Goal: Information Seeking & Learning: Learn about a topic

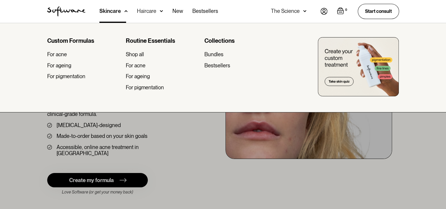
click at [160, 10] on img at bounding box center [161, 11] width 3 height 6
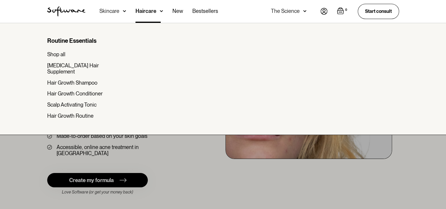
click at [124, 9] on img at bounding box center [124, 11] width 3 height 6
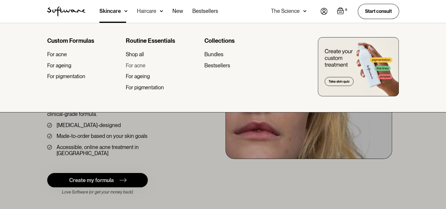
click at [144, 66] on div "For acne" at bounding box center [136, 65] width 20 height 6
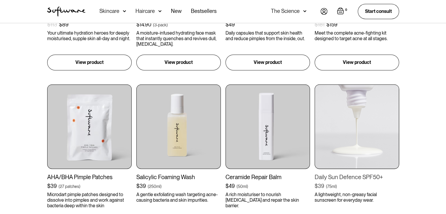
scroll to position [440, 0]
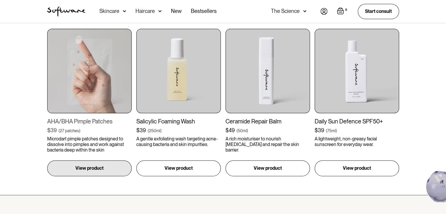
click at [87, 79] on img at bounding box center [89, 71] width 84 height 84
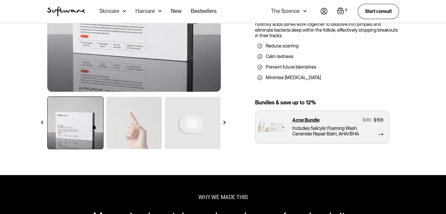
scroll to position [147, 0]
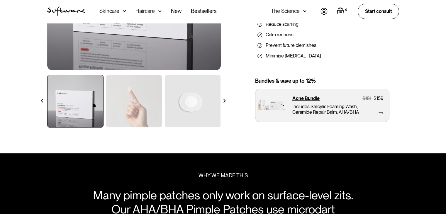
click at [127, 104] on img at bounding box center [134, 101] width 56 height 52
click at [188, 104] on img at bounding box center [193, 101] width 56 height 52
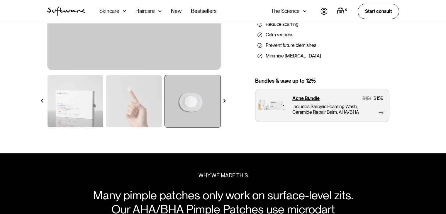
click at [228, 100] on div at bounding box center [224, 101] width 10 height 10
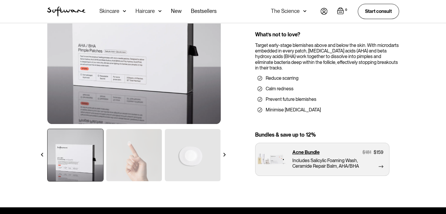
scroll to position [117, 0]
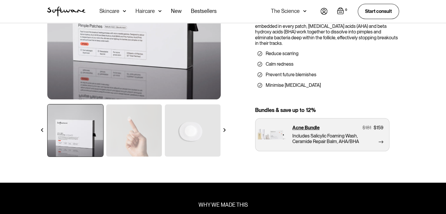
click at [226, 128] on div at bounding box center [224, 130] width 10 height 10
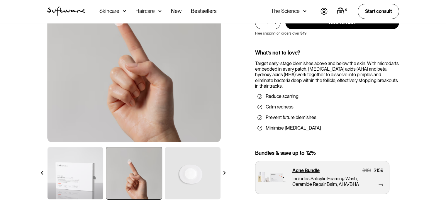
scroll to position [88, 0]
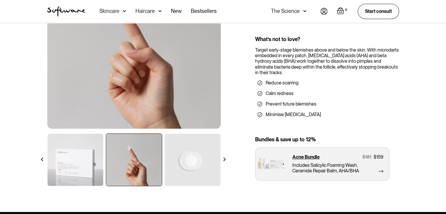
click at [230, 160] on div "Shop all / Acne / AHA/BHA Pimple Patches AHA/BHA Pimple Patches Microdart pimpl…" at bounding box center [223, 69] width 366 height 249
click at [225, 159] on img at bounding box center [225, 160] width 4 height 4
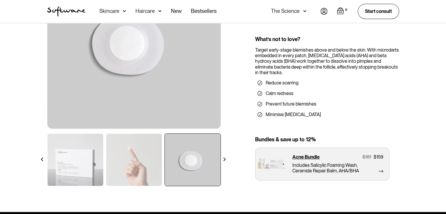
click at [225, 159] on img at bounding box center [225, 160] width 4 height 4
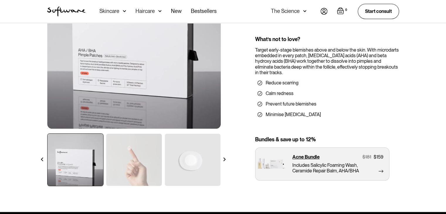
click at [226, 158] on div at bounding box center [224, 159] width 10 height 10
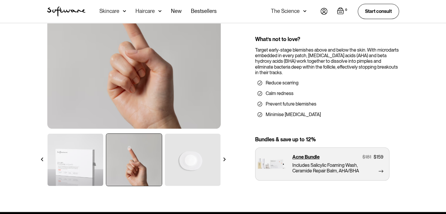
click at [226, 158] on div at bounding box center [224, 159] width 10 height 10
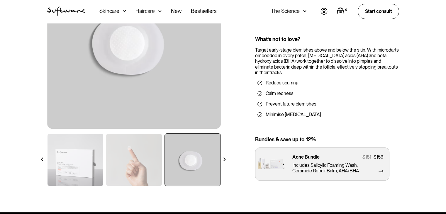
click at [226, 158] on div at bounding box center [224, 159] width 10 height 10
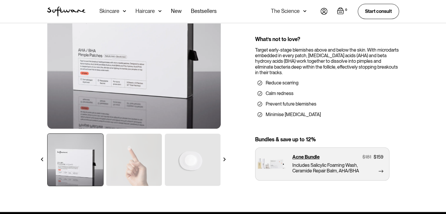
click at [66, 159] on img at bounding box center [76, 160] width 56 height 52
click at [226, 158] on img at bounding box center [225, 160] width 4 height 4
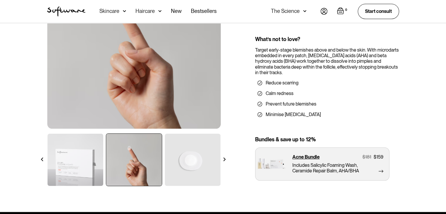
click at [226, 159] on img at bounding box center [225, 160] width 4 height 4
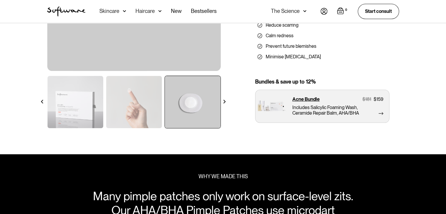
scroll to position [147, 0]
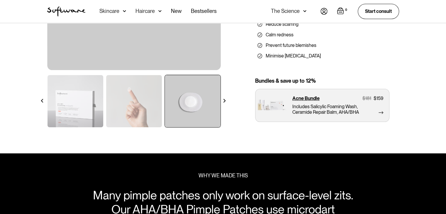
click at [226, 101] on div at bounding box center [224, 101] width 10 height 10
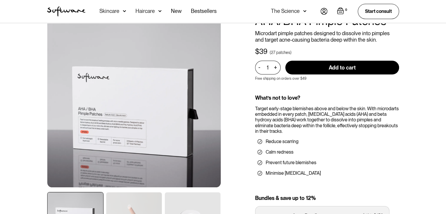
scroll to position [0, 0]
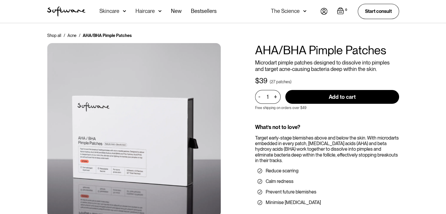
click at [405, 50] on div "Shop all / Acne / AHA/BHA Pimple Patches AHA/BHA Pimple Patches Microdart pimpl…" at bounding box center [223, 157] width 366 height 249
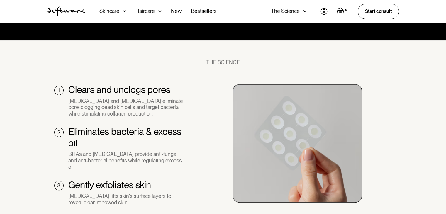
click at [99, 108] on div "Salicylic acid and glycolic acid eliminate pore-clogging dead skin cells and ta…" at bounding box center [126, 107] width 116 height 19
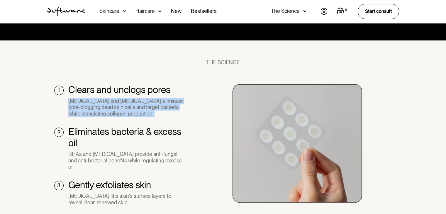
click at [99, 108] on div "Salicylic acid and glycolic acid eliminate pore-clogging dead skin cells and ta…" at bounding box center [126, 107] width 116 height 19
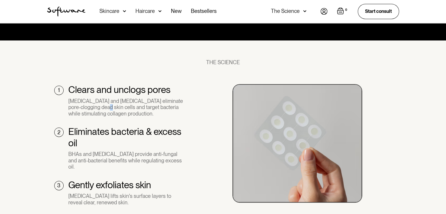
click at [99, 108] on div "Salicylic acid and glycolic acid eliminate pore-clogging dead skin cells and ta…" at bounding box center [126, 107] width 116 height 19
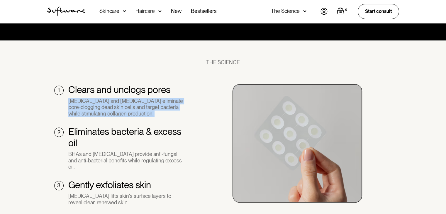
click at [99, 108] on div "Salicylic acid and glycolic acid eliminate pore-clogging dead skin cells and ta…" at bounding box center [126, 107] width 116 height 19
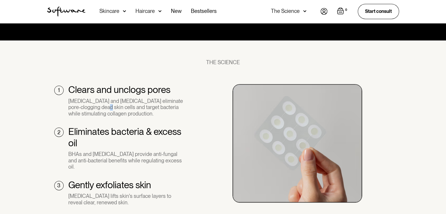
click at [99, 108] on div "Salicylic acid and glycolic acid eliminate pore-clogging dead skin cells and ta…" at bounding box center [126, 107] width 116 height 19
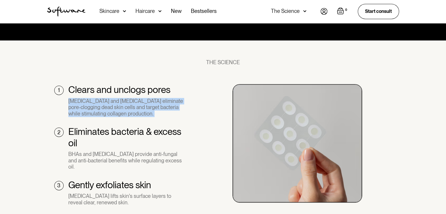
click at [99, 108] on div "Salicylic acid and glycolic acid eliminate pore-clogging dead skin cells and ta…" at bounding box center [126, 107] width 116 height 19
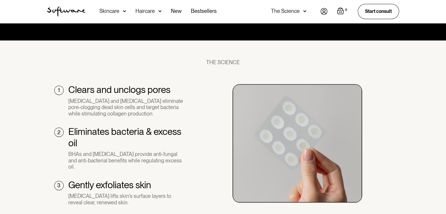
click at [117, 130] on h3 "Eliminates bacteria & excess oil" at bounding box center [126, 137] width 116 height 23
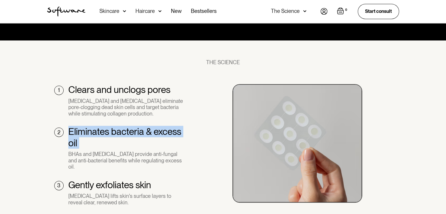
click at [117, 130] on h3 "Eliminates bacteria & excess oil" at bounding box center [126, 137] width 116 height 23
copy h3 "Eliminates bacteria & excess oil"
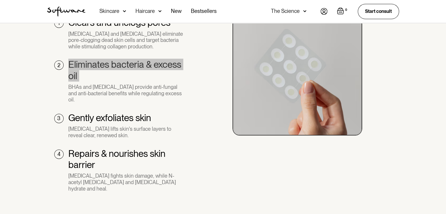
scroll to position [429, 0]
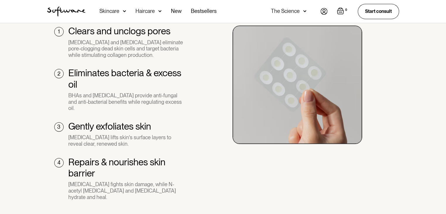
click at [104, 96] on div "BHAs and tea tree oil provide anti-fungal and anti-bacterial benefits while reg…" at bounding box center [126, 101] width 116 height 19
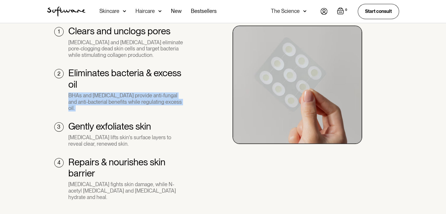
click at [104, 96] on div "BHAs and tea tree oil provide anti-fungal and anti-bacterial benefits while reg…" at bounding box center [126, 101] width 116 height 19
copy div "BHAs and tea tree oil provide anti-fungal and anti-bacterial benefits while reg…"
click at [94, 99] on div "BHAs and tea tree oil provide anti-fungal and anti-bacterial benefits while reg…" at bounding box center [126, 101] width 116 height 19
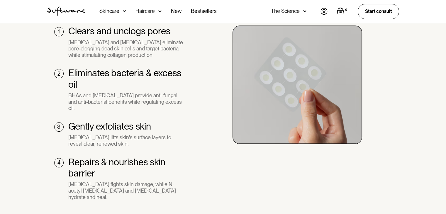
click at [94, 99] on div "BHAs and tea tree oil provide anti-fungal and anti-bacterial benefits while reg…" at bounding box center [126, 101] width 116 height 19
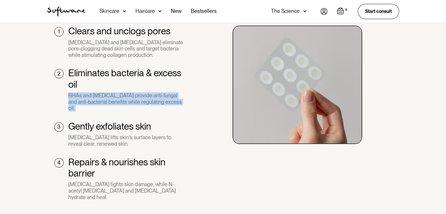
click at [94, 99] on div "BHAs and tea tree oil provide anti-fungal and anti-bacterial benefits while reg…" at bounding box center [126, 101] width 116 height 19
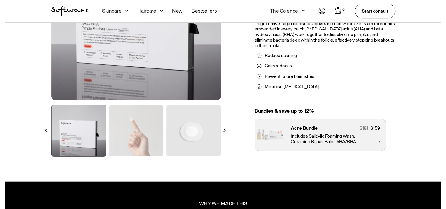
scroll to position [97, 0]
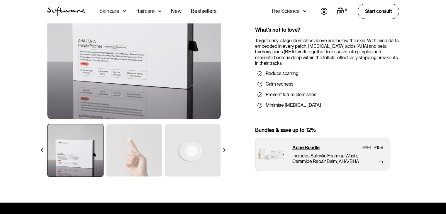
click at [127, 12] on div "Acne Ageing Pigmentation Everyday care Hair Loss Learn Skincare Custom Formulas…" at bounding box center [157, 11] width 117 height 23
click at [123, 9] on img at bounding box center [124, 11] width 3 height 6
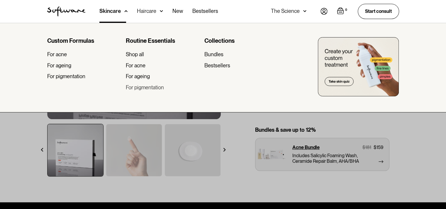
click at [150, 88] on div "For pigmentation" at bounding box center [145, 87] width 38 height 6
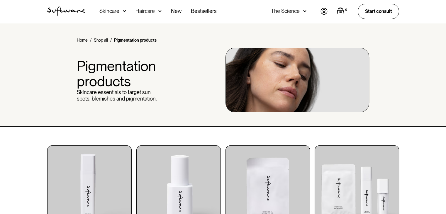
click at [155, 10] on div "Haircare" at bounding box center [149, 11] width 26 height 23
click at [160, 11] on img at bounding box center [159, 11] width 3 height 6
click at [157, 11] on div "Haircare" at bounding box center [149, 11] width 26 height 23
click at [156, 13] on div "Haircare" at bounding box center [149, 11] width 26 height 23
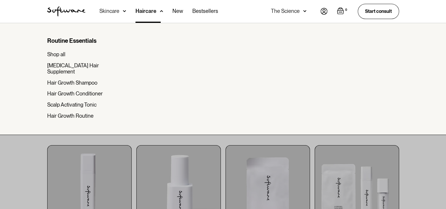
click at [123, 9] on img at bounding box center [124, 11] width 3 height 6
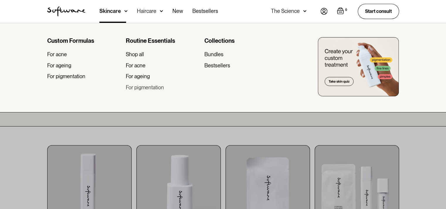
click at [142, 86] on div "For pigmentation" at bounding box center [145, 87] width 38 height 6
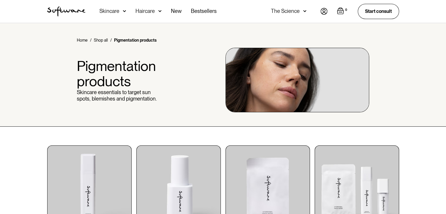
click at [124, 13] on img at bounding box center [124, 11] width 3 height 6
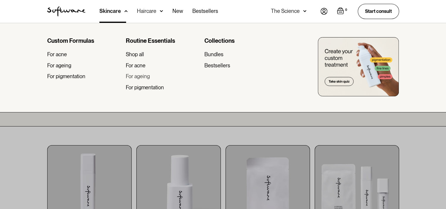
click at [138, 78] on div "For ageing" at bounding box center [138, 76] width 24 height 6
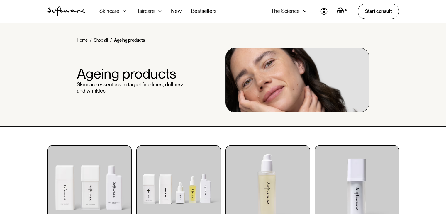
click at [120, 11] on div "Skincare" at bounding box center [112, 11] width 27 height 23
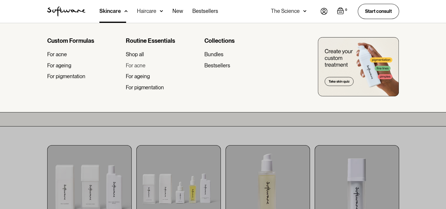
click at [141, 65] on div "For acne" at bounding box center [136, 65] width 20 height 6
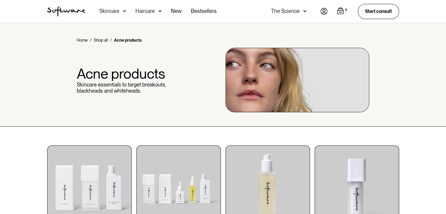
click at [123, 11] on img at bounding box center [124, 11] width 3 height 6
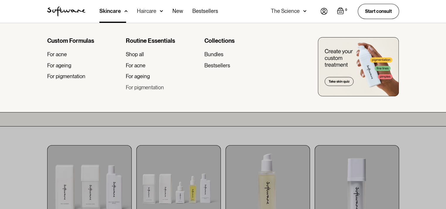
click at [145, 87] on div "For pigmentation" at bounding box center [145, 87] width 38 height 6
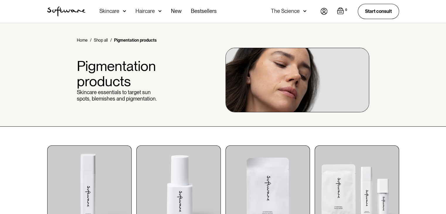
click at [121, 10] on div "Skincare" at bounding box center [112, 11] width 27 height 23
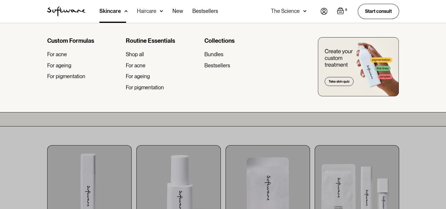
click at [144, 119] on div at bounding box center [223, 127] width 446 height 209
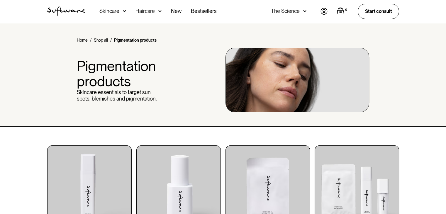
click at [160, 13] on img at bounding box center [159, 11] width 3 height 6
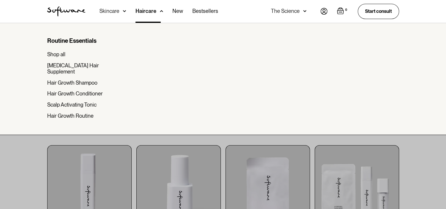
click at [125, 11] on img at bounding box center [124, 11] width 3 height 6
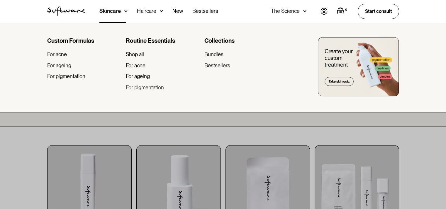
click at [141, 89] on div "For pigmentation" at bounding box center [145, 87] width 38 height 6
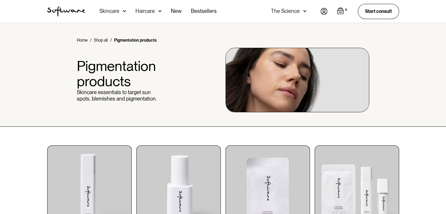
click at [121, 91] on p "Skincare essentials to target sun spots, blemishes and pigmentation." at bounding box center [119, 95] width 84 height 13
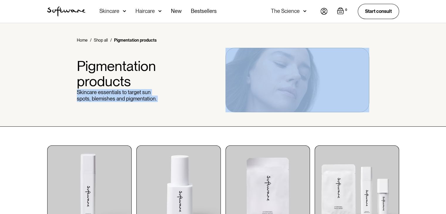
click at [121, 91] on p "Skincare essentials to target sun spots, blemishes and pigmentation." at bounding box center [119, 95] width 84 height 13
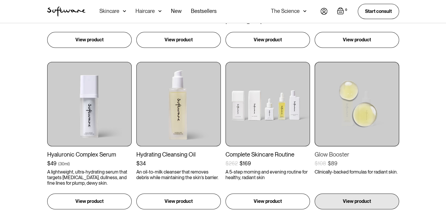
scroll to position [264, 0]
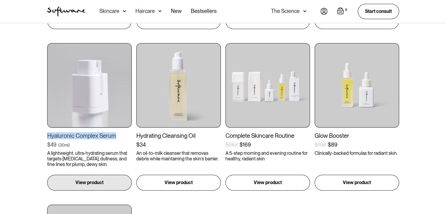
drag, startPoint x: 43, startPoint y: 135, endPoint x: 117, endPoint y: 138, distance: 73.4
click at [117, 138] on div "Ceramide Repair Balm $49 ( 50ml ) A rich moisturiser to nourish dryness and rep…" at bounding box center [223, 116] width 366 height 471
copy div "Hyaluronic Complex Serum"
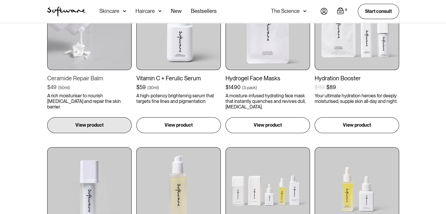
scroll to position [117, 0]
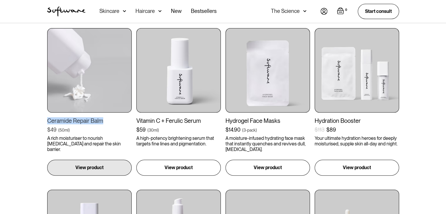
drag, startPoint x: 60, startPoint y: 117, endPoint x: 107, endPoint y: 116, distance: 47.5
copy div "Ceramide Repair Balm"
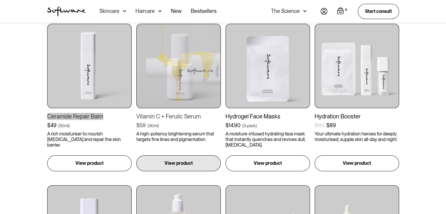
scroll to position [147, 0]
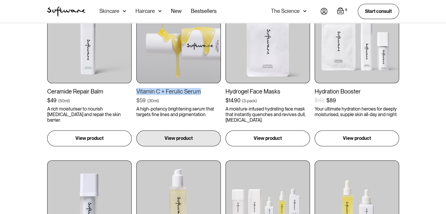
drag, startPoint x: 136, startPoint y: 91, endPoint x: 207, endPoint y: 90, distance: 71.9
copy div "Vitamin C + Ferulic Serum"
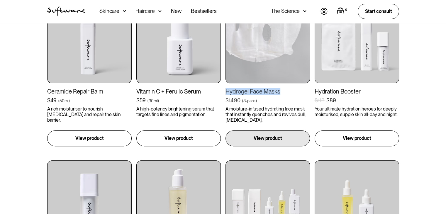
drag, startPoint x: 223, startPoint y: 91, endPoint x: 298, endPoint y: 92, distance: 75.1
copy div "Hydrogel Face Masks"
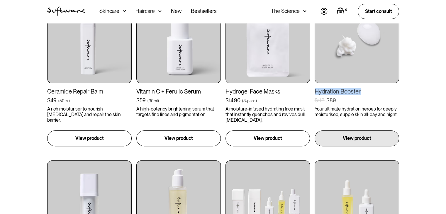
drag, startPoint x: 339, startPoint y: 91, endPoint x: 367, endPoint y: 91, distance: 27.3
copy div "Hydration Booster"
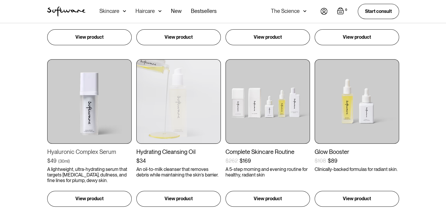
scroll to position [293, 0]
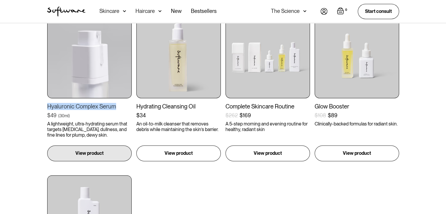
drag, startPoint x: 43, startPoint y: 106, endPoint x: 118, endPoint y: 105, distance: 74.2
click at [118, 105] on div "Ceramide Repair Balm $49 ( 50ml ) A rich moisturiser to nourish dryness and rep…" at bounding box center [223, 87] width 366 height 471
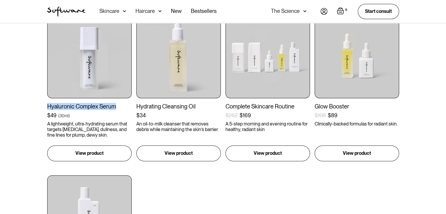
copy div "Hyaluronic Complex Serum"
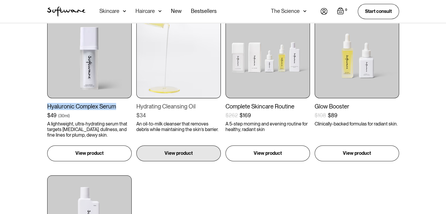
drag, startPoint x: 134, startPoint y: 106, endPoint x: 203, endPoint y: 112, distance: 69.5
click at [203, 112] on div "Ceramide Repair Balm $49 ( 50ml ) A rich moisturiser to nourish dryness and rep…" at bounding box center [223, 87] width 352 height 471
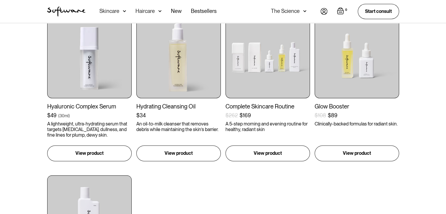
click at [222, 193] on div "Ceramide Repair Balm $49 ( 50ml ) A rich moisturiser to nourish dryness and rep…" at bounding box center [223, 87] width 352 height 471
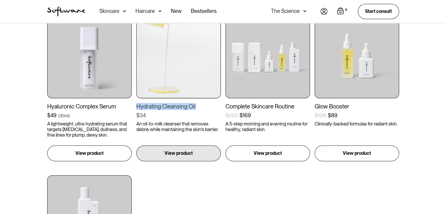
drag, startPoint x: 134, startPoint y: 106, endPoint x: 197, endPoint y: 104, distance: 62.5
click at [197, 104] on div "Ceramide Repair Balm $49 ( 50ml ) A rich moisturiser to nourish dryness and rep…" at bounding box center [223, 87] width 352 height 471
copy div "Hydrating Cleansing Oil"
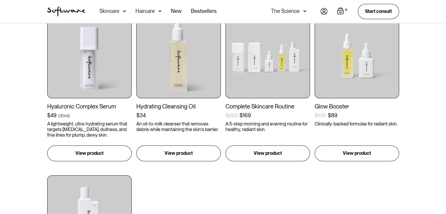
click at [280, 196] on div "Ceramide Repair Balm $49 ( 50ml ) A rich moisturiser to nourish dryness and rep…" at bounding box center [223, 87] width 352 height 471
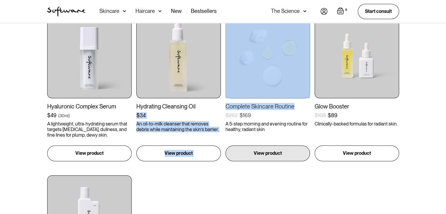
drag, startPoint x: 231, startPoint y: 105, endPoint x: 293, endPoint y: 106, distance: 61.3
click at [293, 106] on div "Ceramide Repair Balm $49 ( 50ml ) A rich moisturiser to nourish dryness and rep…" at bounding box center [223, 87] width 352 height 471
click at [297, 106] on div "Complete Skincare Routine" at bounding box center [268, 106] width 84 height 7
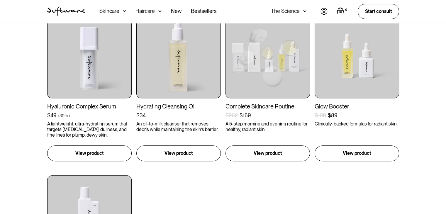
click at [280, 195] on div "Ceramide Repair Balm $49 ( 50ml ) A rich moisturiser to nourish dryness and rep…" at bounding box center [223, 87] width 352 height 471
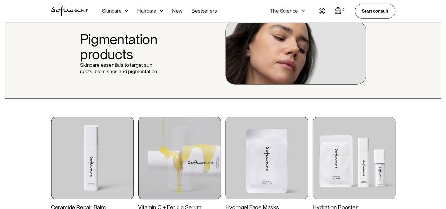
scroll to position [0, 0]
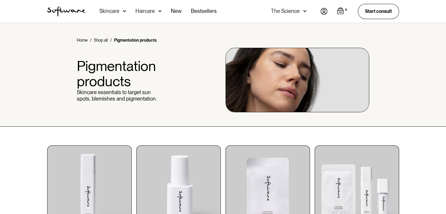
click at [115, 11] on div "Skincare" at bounding box center [109, 11] width 20 height 6
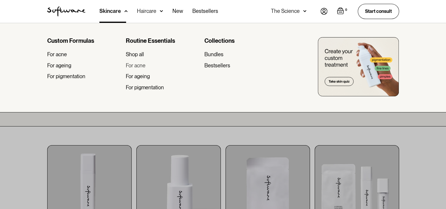
click at [135, 68] on div "For acne" at bounding box center [136, 65] width 20 height 6
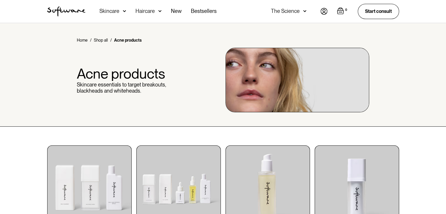
click at [122, 10] on div "Skincare" at bounding box center [112, 11] width 27 height 23
